Goal: Information Seeking & Learning: Learn about a topic

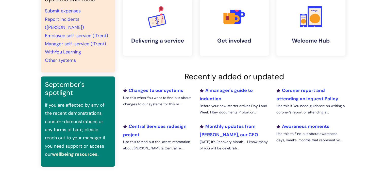
scroll to position [122, 0]
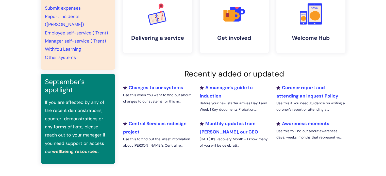
click at [295, 91] on li "Coroner report and attending an inquest Policy Use this if You need guidance on…" at bounding box center [310, 100] width 77 height 33
click at [303, 95] on link "Coroner report and attending an inquest Policy" at bounding box center [307, 92] width 62 height 14
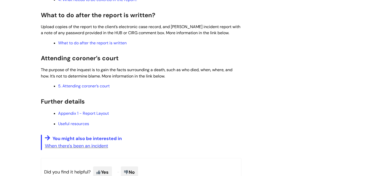
scroll to position [444, 0]
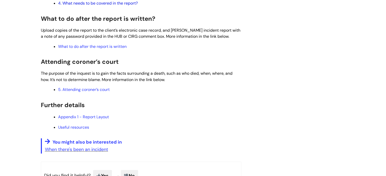
click at [102, 4] on link "4. What needs to be covered in the report?" at bounding box center [98, 3] width 80 height 5
drag, startPoint x: 12, startPoint y: 16, endPoint x: 12, endPoint y: 12, distance: 3.8
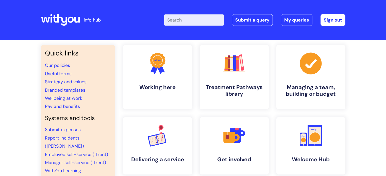
scroll to position [122, 0]
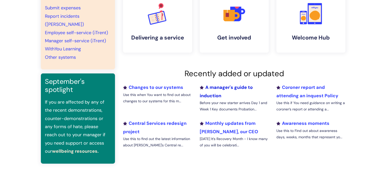
click at [215, 97] on link "A manager's guide to induction" at bounding box center [225, 91] width 53 height 14
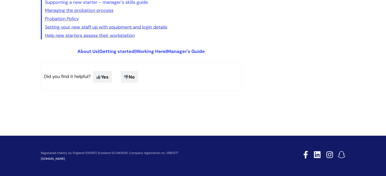
scroll to position [940, 0]
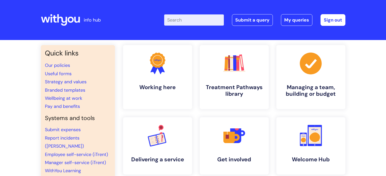
scroll to position [122, 0]
